Goal: Navigation & Orientation: Find specific page/section

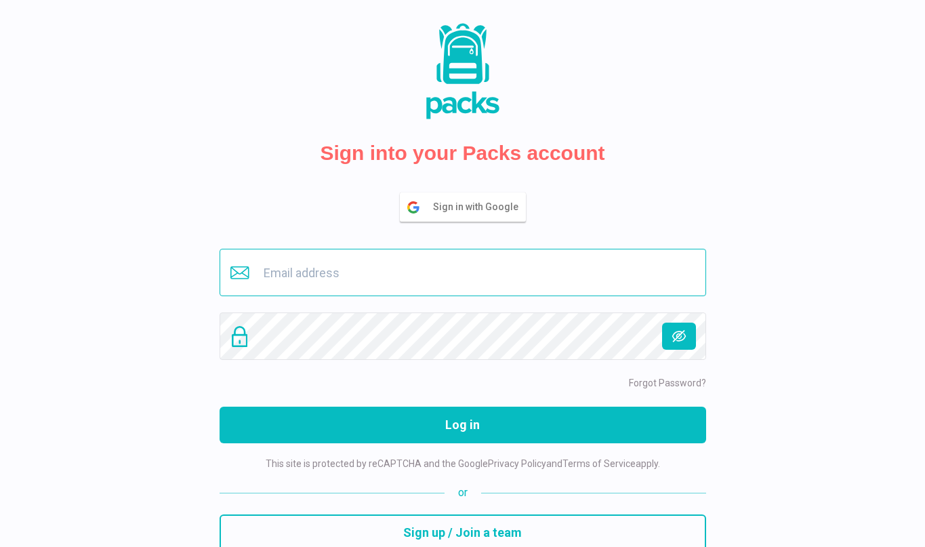
type input "[EMAIL_ADDRESS][DOMAIN_NAME]"
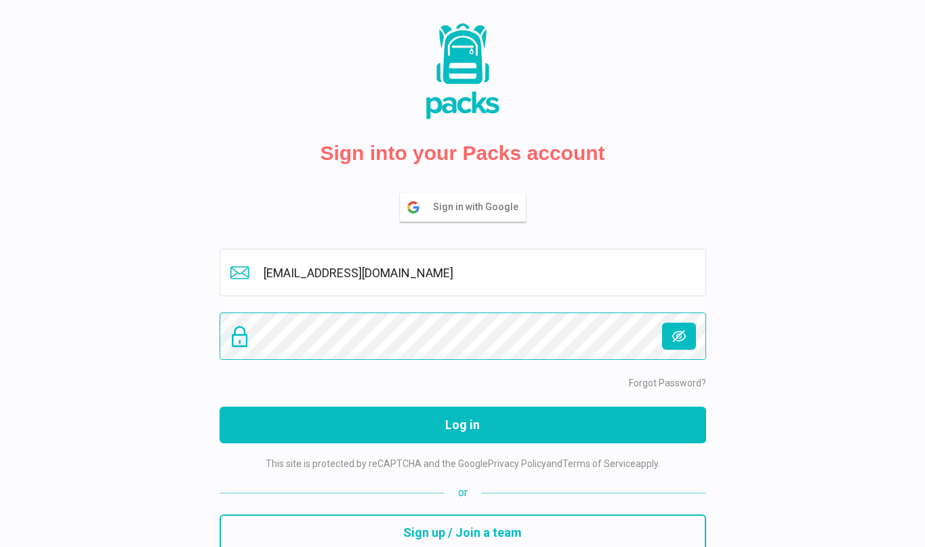
click at [462, 425] on button "Log in" at bounding box center [463, 425] width 487 height 37
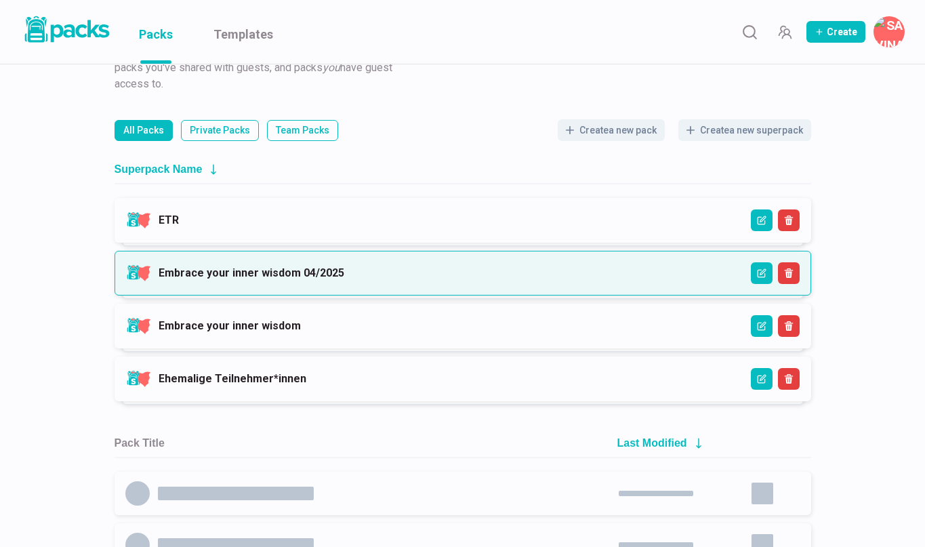
scroll to position [108, 0]
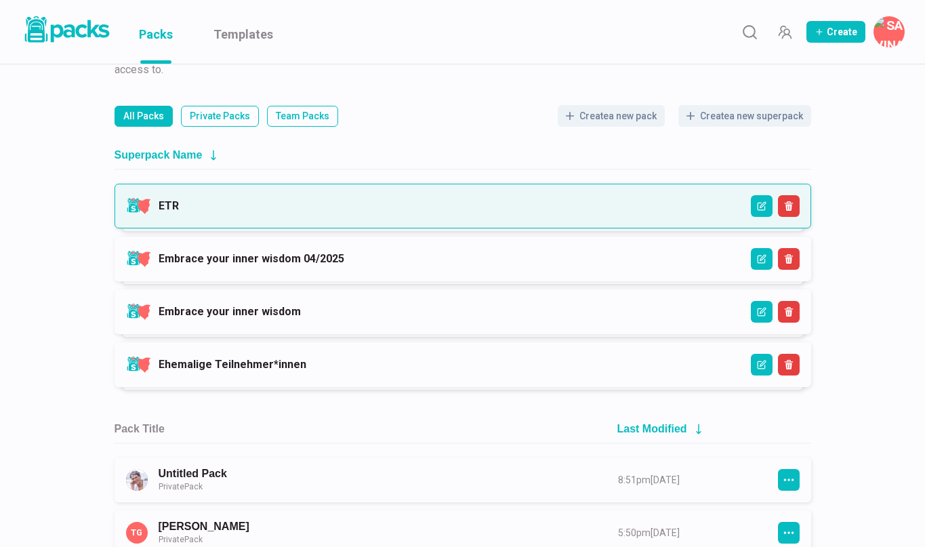
click at [179, 212] on link "ETR" at bounding box center [169, 205] width 20 height 13
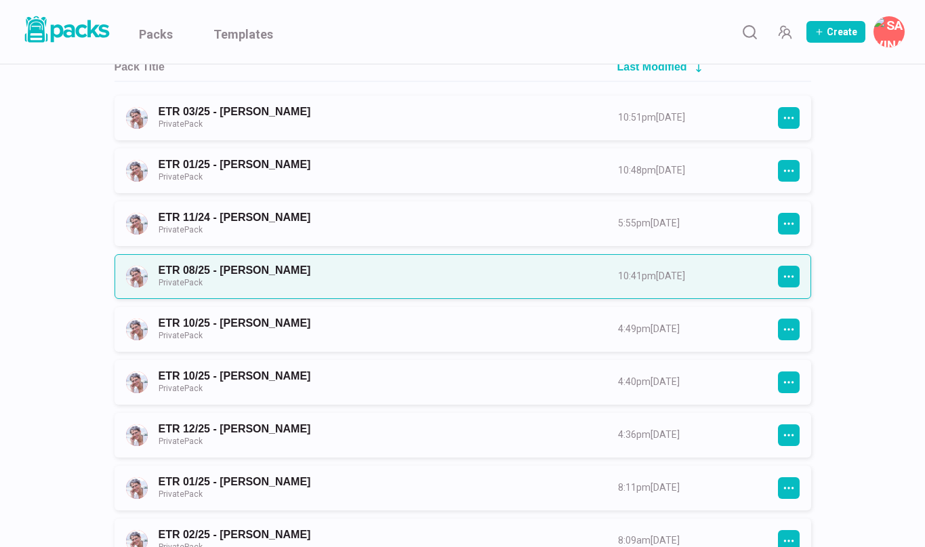
scroll to position [184, 0]
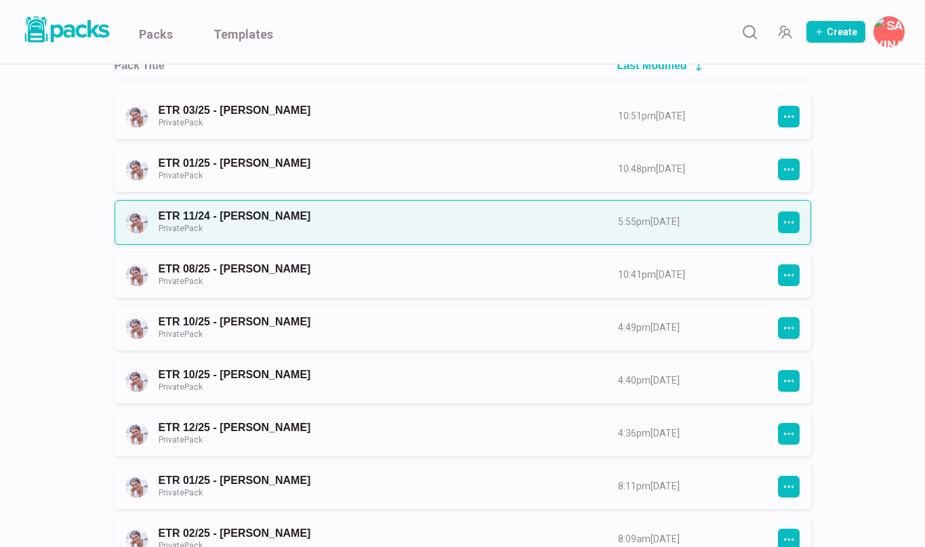
click at [423, 220] on link "ETR 11/24 - Gina Private Pack" at bounding box center [376, 221] width 435 height 25
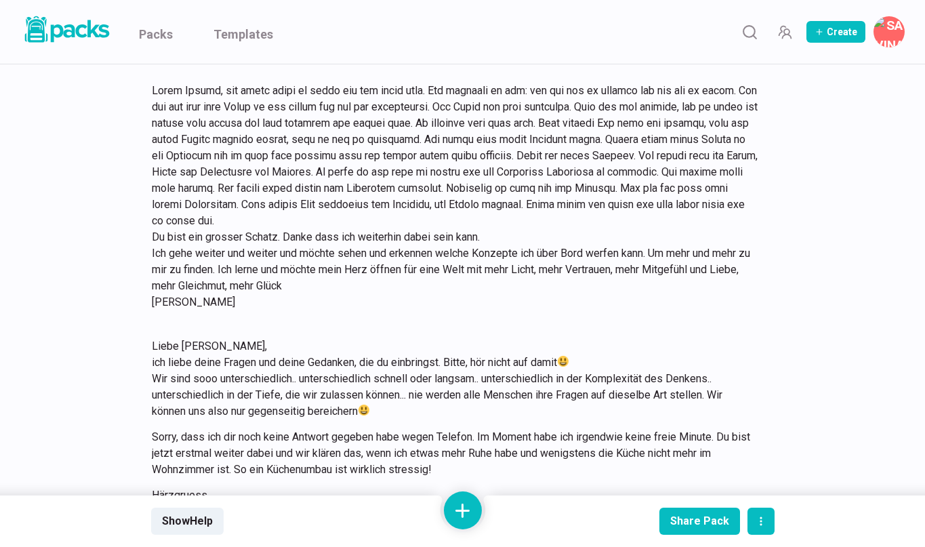
scroll to position [9859, 0]
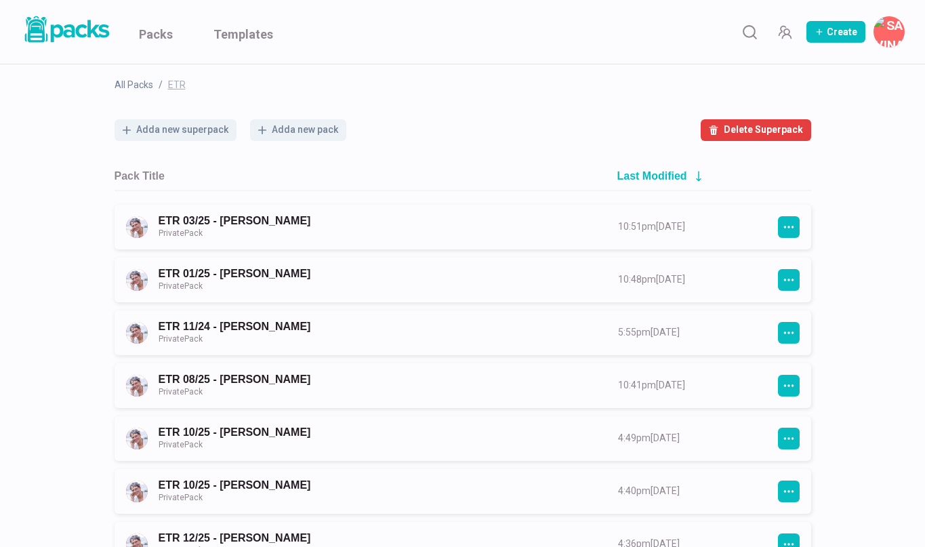
scroll to position [77, 0]
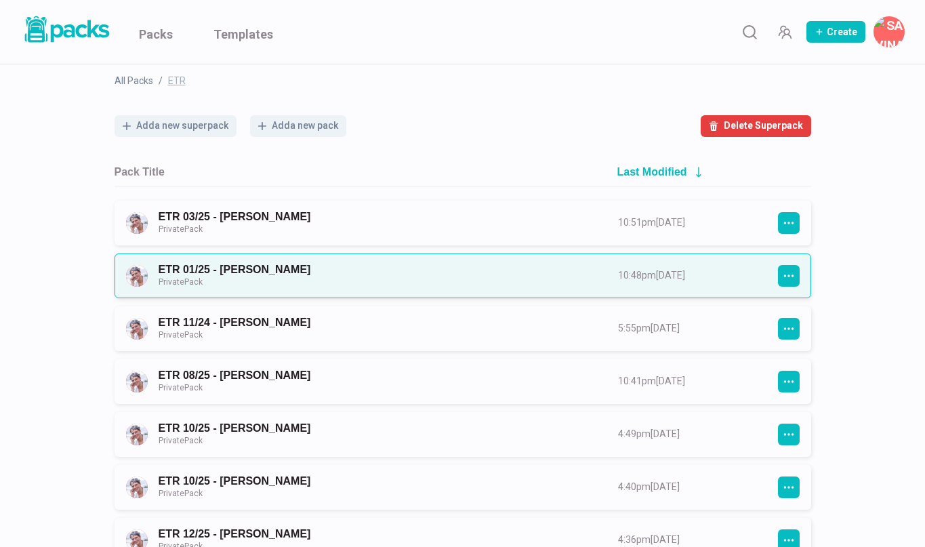
click at [264, 269] on link "ETR 01/25 - Sonja Weinitschke Private Pack" at bounding box center [376, 275] width 435 height 25
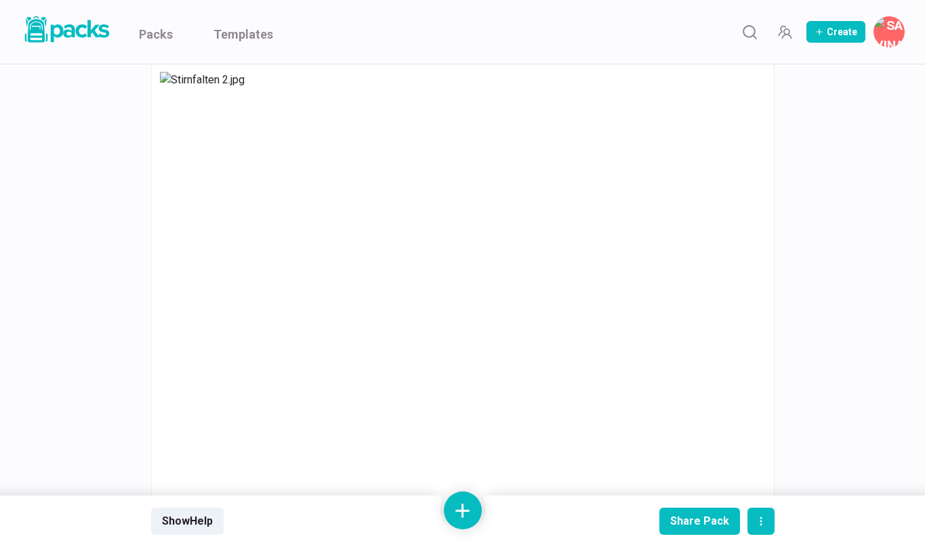
scroll to position [14549, 0]
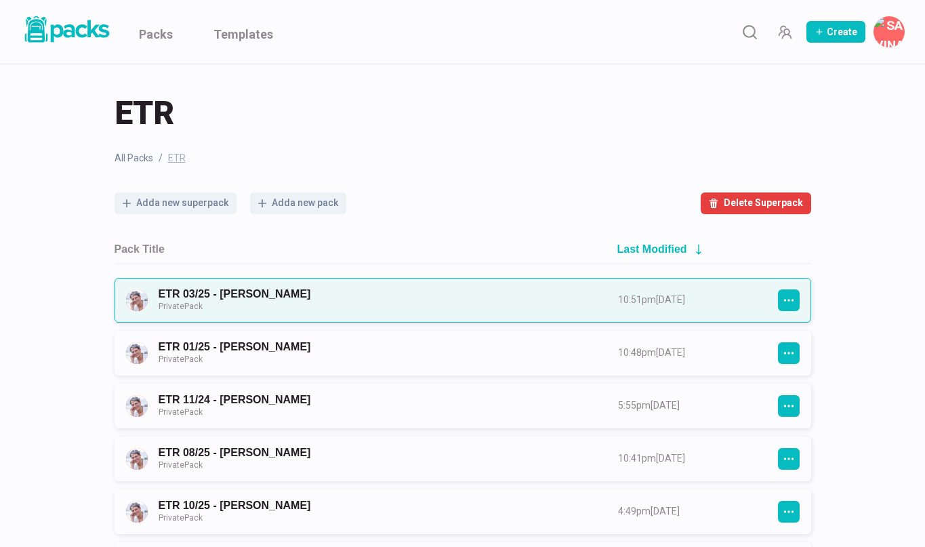
click at [272, 294] on link "ETR 03/25 - Melanie Lindstedt Private Pack" at bounding box center [376, 299] width 435 height 25
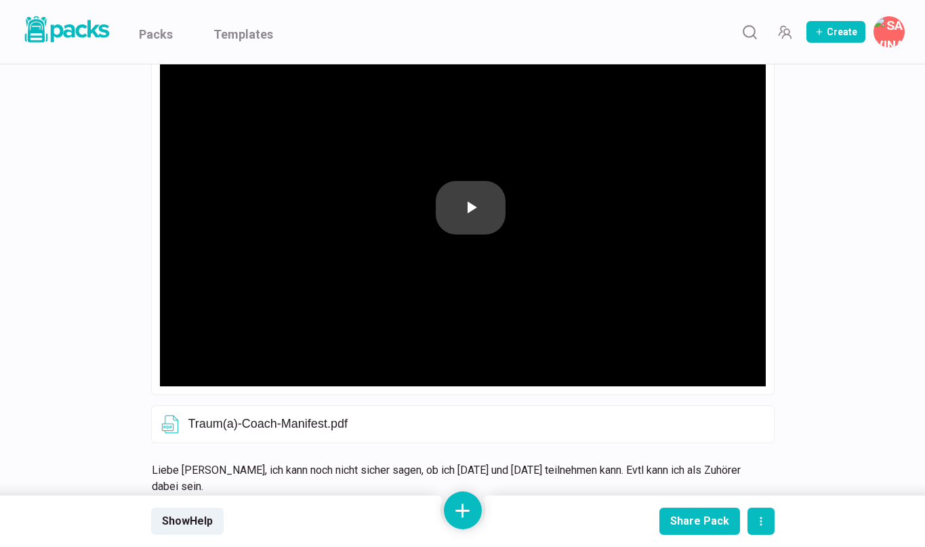
scroll to position [364, 0]
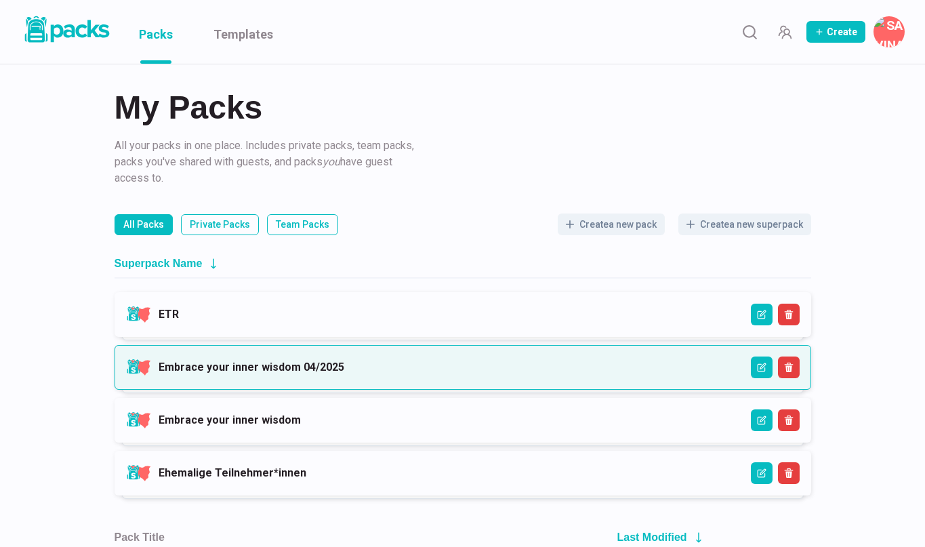
click at [220, 361] on link "Embrace your inner wisdom 04/2025" at bounding box center [252, 367] width 186 height 13
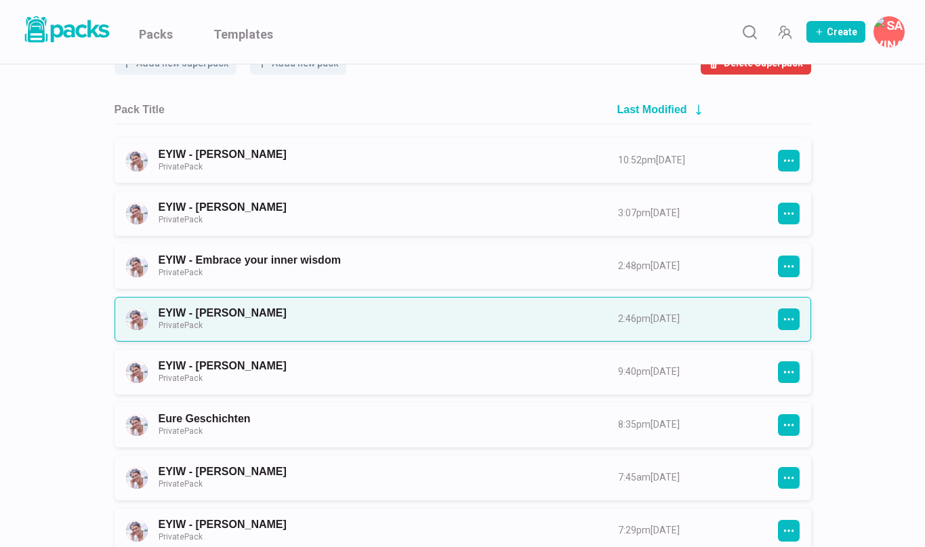
scroll to position [146, 0]
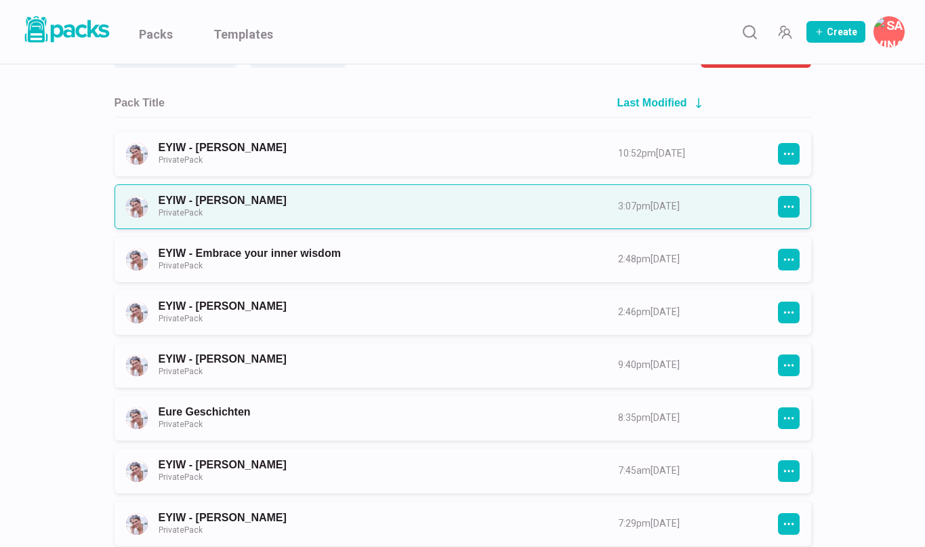
click at [263, 203] on link "EYIW - Stephanie Hirschberger Private Pack" at bounding box center [376, 206] width 435 height 25
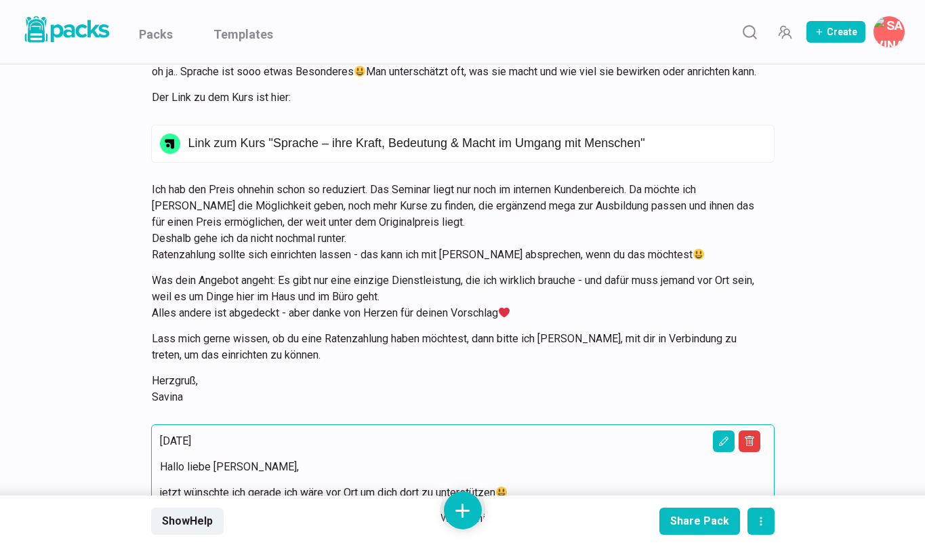
scroll to position [13976, 0]
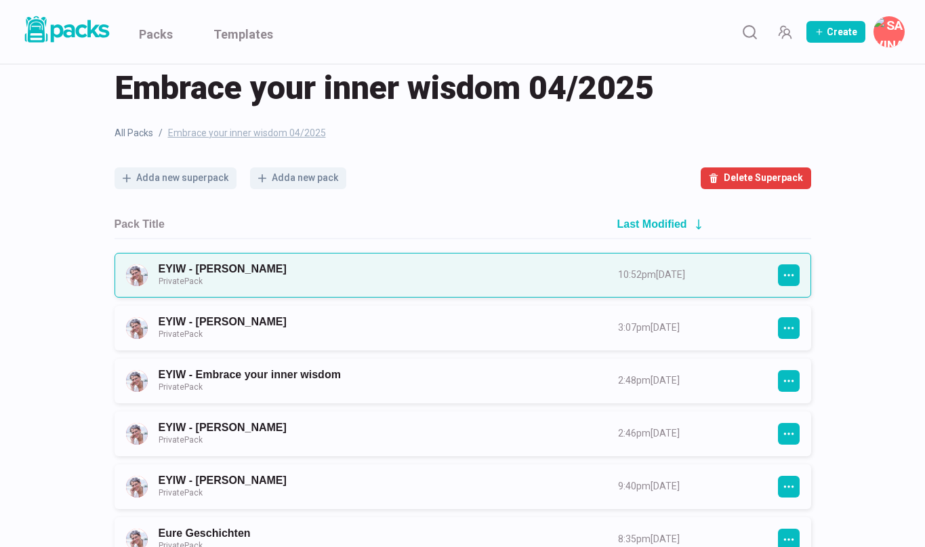
scroll to position [26, 0]
click at [238, 268] on link "EYIW - Eva Becker Private Pack" at bounding box center [376, 274] width 435 height 25
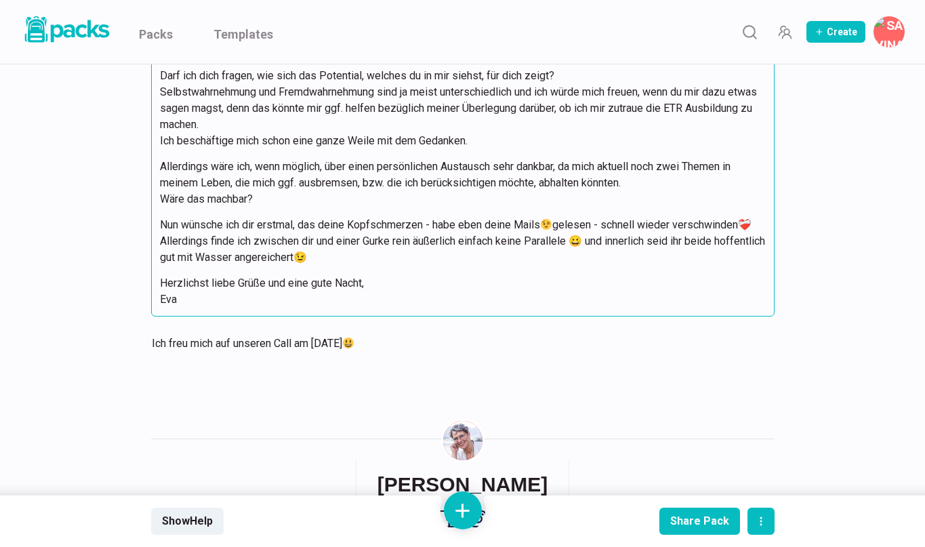
scroll to position [5443, 0]
